Goal: Task Accomplishment & Management: Manage account settings

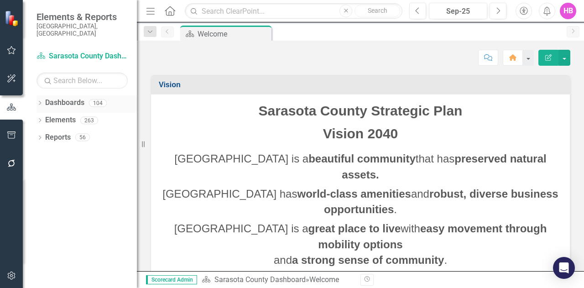
click at [38, 101] on icon "Dropdown" at bounding box center [40, 103] width 6 height 5
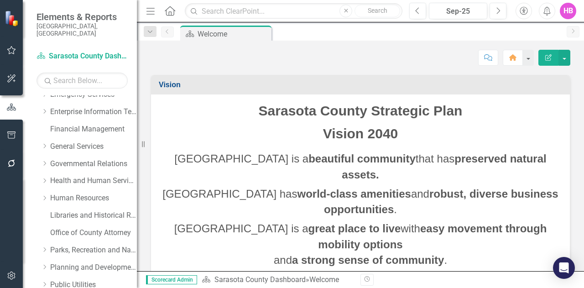
scroll to position [183, 0]
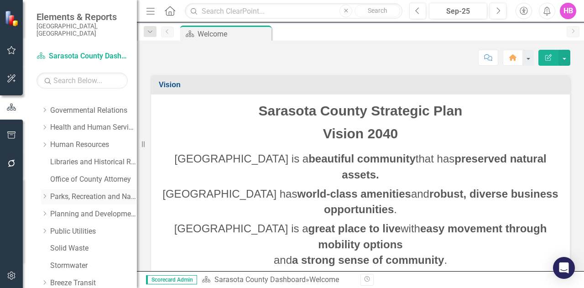
click at [66, 192] on link "Parks, Recreation and Natural Resources" at bounding box center [93, 197] width 87 height 10
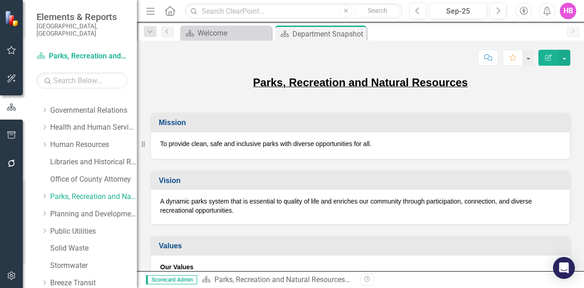
click at [550, 57] on icon "button" at bounding box center [548, 57] width 6 height 6
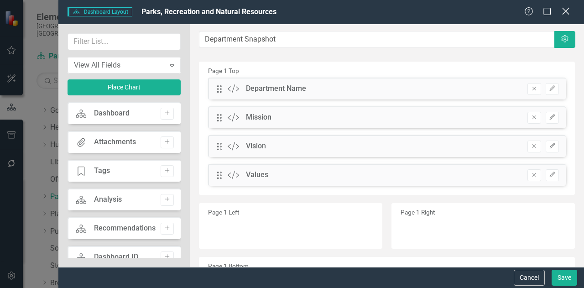
click at [565, 8] on icon "Close" at bounding box center [565, 11] width 11 height 9
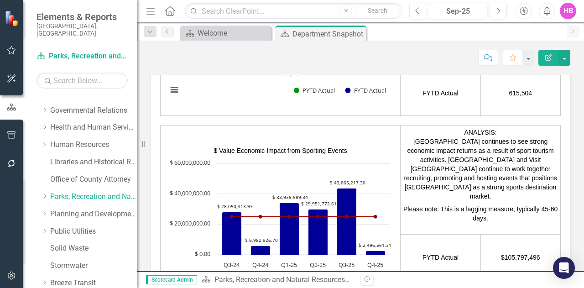
scroll to position [137, 0]
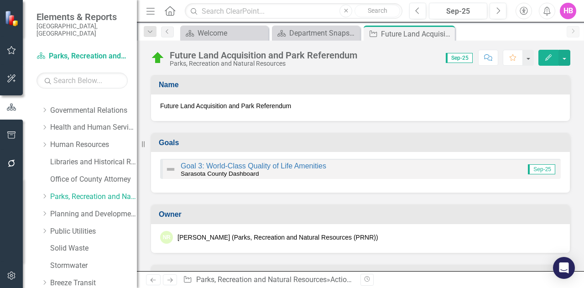
click at [548, 59] on icon "button" at bounding box center [548, 57] width 6 height 6
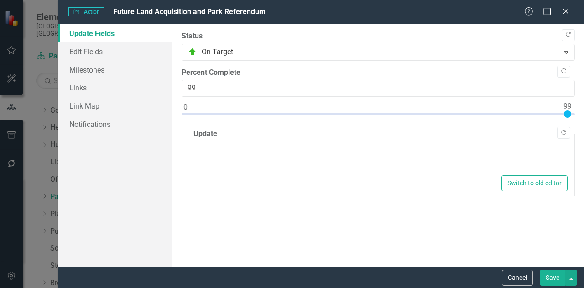
type textarea "<p>Staff continue to meet both internally and with Community Stakeholders on a …"
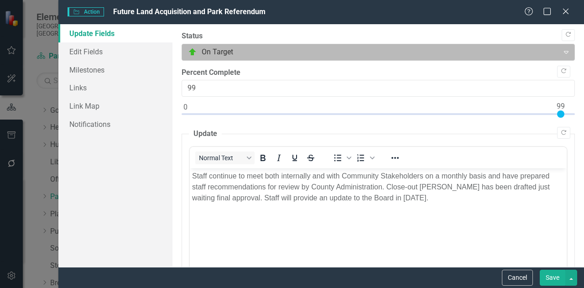
click at [558, 50] on div "Expand" at bounding box center [566, 52] width 16 height 15
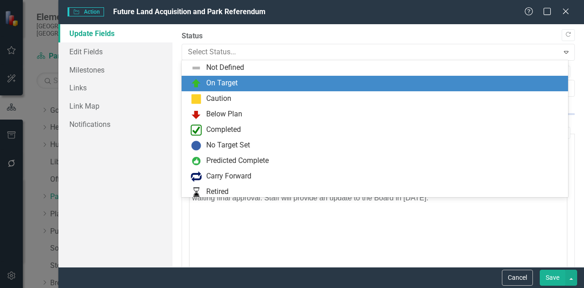
scroll to position [16, 0]
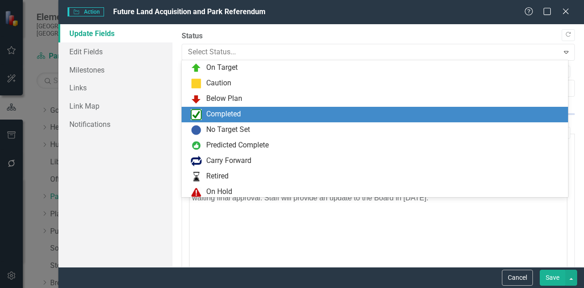
click at [398, 121] on div "Completed" at bounding box center [375, 115] width 386 height 16
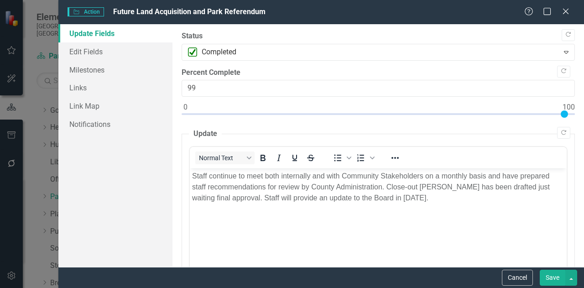
type input "100"
drag, startPoint x: 561, startPoint y: 115, endPoint x: 584, endPoint y: 114, distance: 22.4
click at [584, 114] on div ""Update" fields in ClearPoint are the fields that change from reporting period …" at bounding box center [378, 145] width 412 height 243
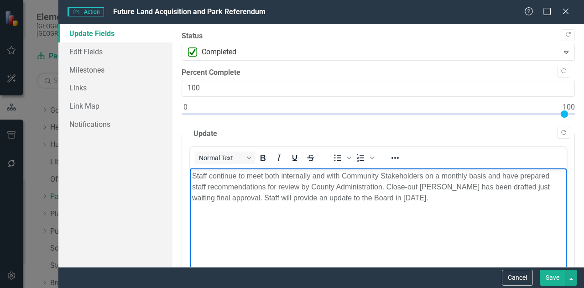
click at [486, 177] on p "Staff continue to meet both internally and with Community Stakeholders on a mon…" at bounding box center [378, 187] width 372 height 33
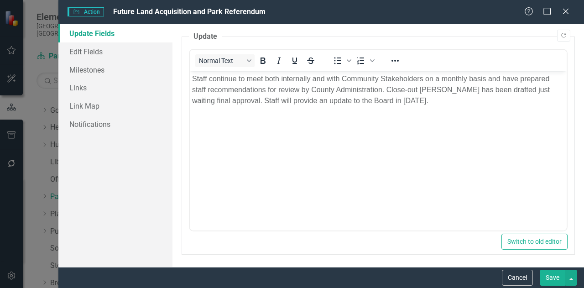
click at [336, 93] on p "Staff continue to meet both internally and with Community Stakeholders on a mon…" at bounding box center [378, 89] width 372 height 33
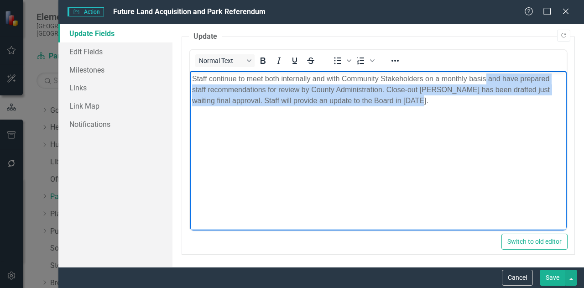
drag, startPoint x: 431, startPoint y: 103, endPoint x: 486, endPoint y: 81, distance: 59.6
click at [486, 81] on p "Staff continue to meet both internally and with Community Stakeholders on a mon…" at bounding box center [378, 89] width 372 height 33
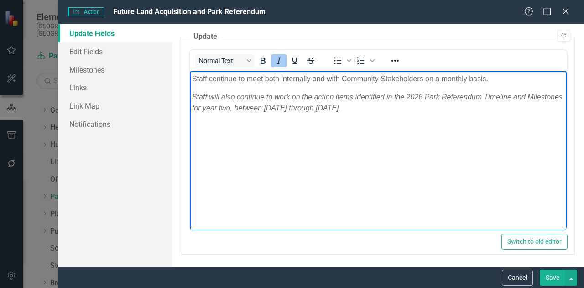
drag, startPoint x: 409, startPoint y: 111, endPoint x: 374, endPoint y: 162, distance: 61.6
click at [190, 99] on html "Staff continue to meet both internally and with Community Stakeholders on a mon…" at bounding box center [378, 139] width 377 height 137
drag, startPoint x: 278, startPoint y: 58, endPoint x: 266, endPoint y: 64, distance: 12.9
click at [278, 58] on icon "Italic" at bounding box center [278, 60] width 11 height 11
click at [199, 94] on p "Staff will also continue to work on the action items identified in the 2026 Par…" at bounding box center [378, 103] width 372 height 22
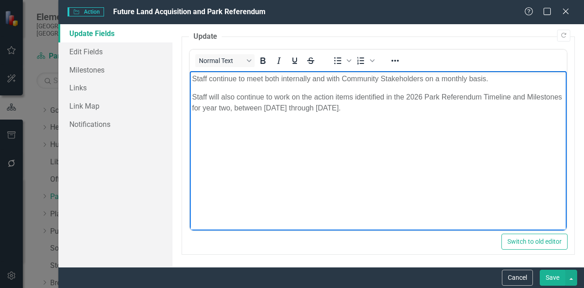
click at [193, 97] on p "Staff will also continue to work on the action items identified in the 2026 Par…" at bounding box center [378, 103] width 372 height 22
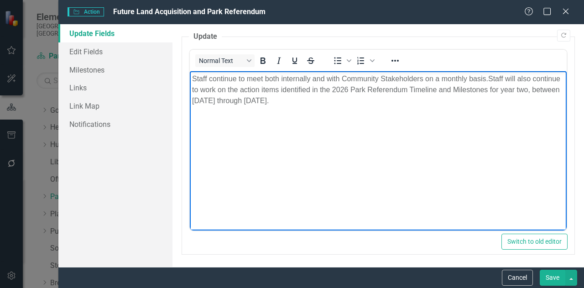
click at [255, 177] on body "Staff continue to meet both internally and with Community Stakeholders on a mon…" at bounding box center [378, 139] width 377 height 137
click at [419, 103] on p "Staff continue to meet both internally and with Community Stakeholders on a mon…" at bounding box center [378, 89] width 372 height 33
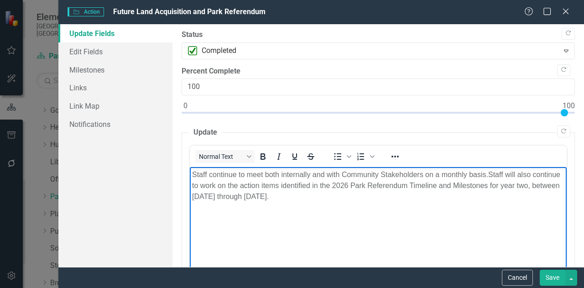
scroll to position [0, 0]
click at [84, 56] on link "Edit Fields" at bounding box center [115, 51] width 114 height 18
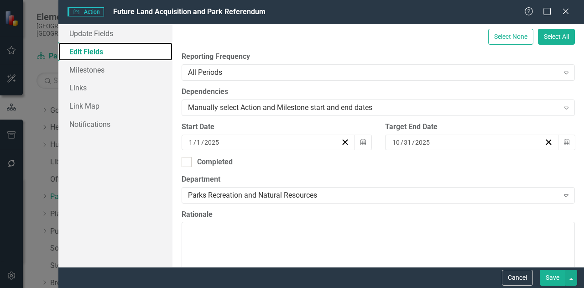
scroll to position [228, 0]
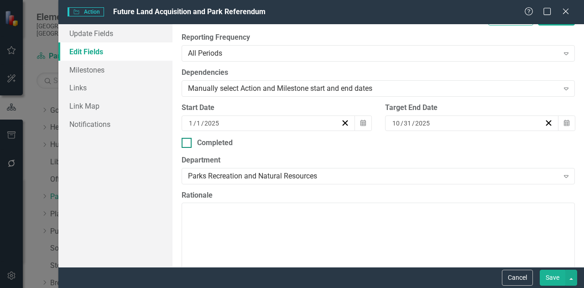
click at [187, 141] on input "Completed" at bounding box center [185, 141] width 6 height 6
checkbox input "true"
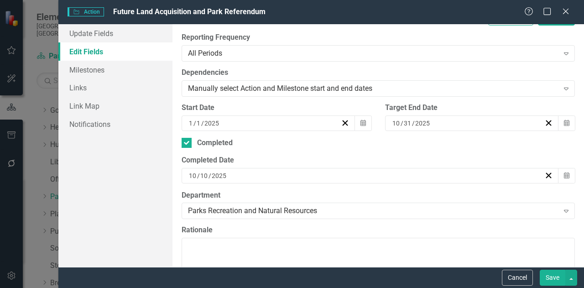
click at [226, 173] on input "2025" at bounding box center [219, 175] width 16 height 9
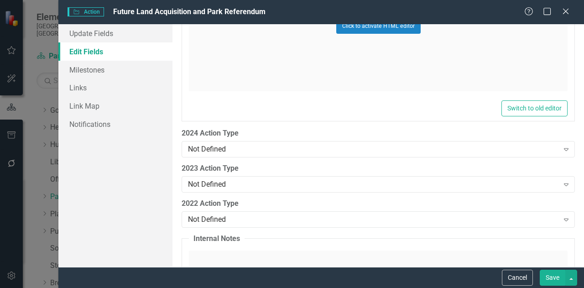
scroll to position [1415, 0]
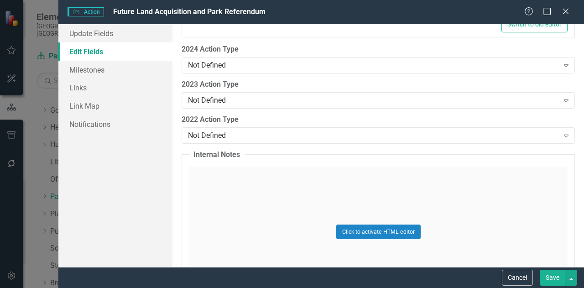
click at [555, 279] on button "Save" at bounding box center [553, 278] width 26 height 16
checkbox input "true"
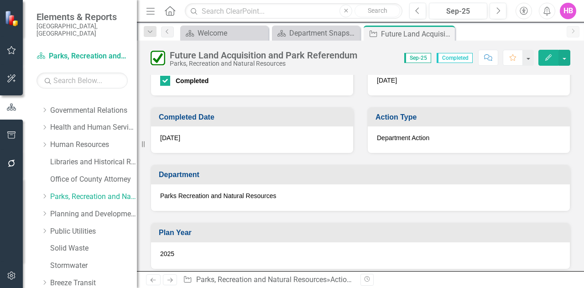
scroll to position [411, 0]
